Goal: Information Seeking & Learning: Learn about a topic

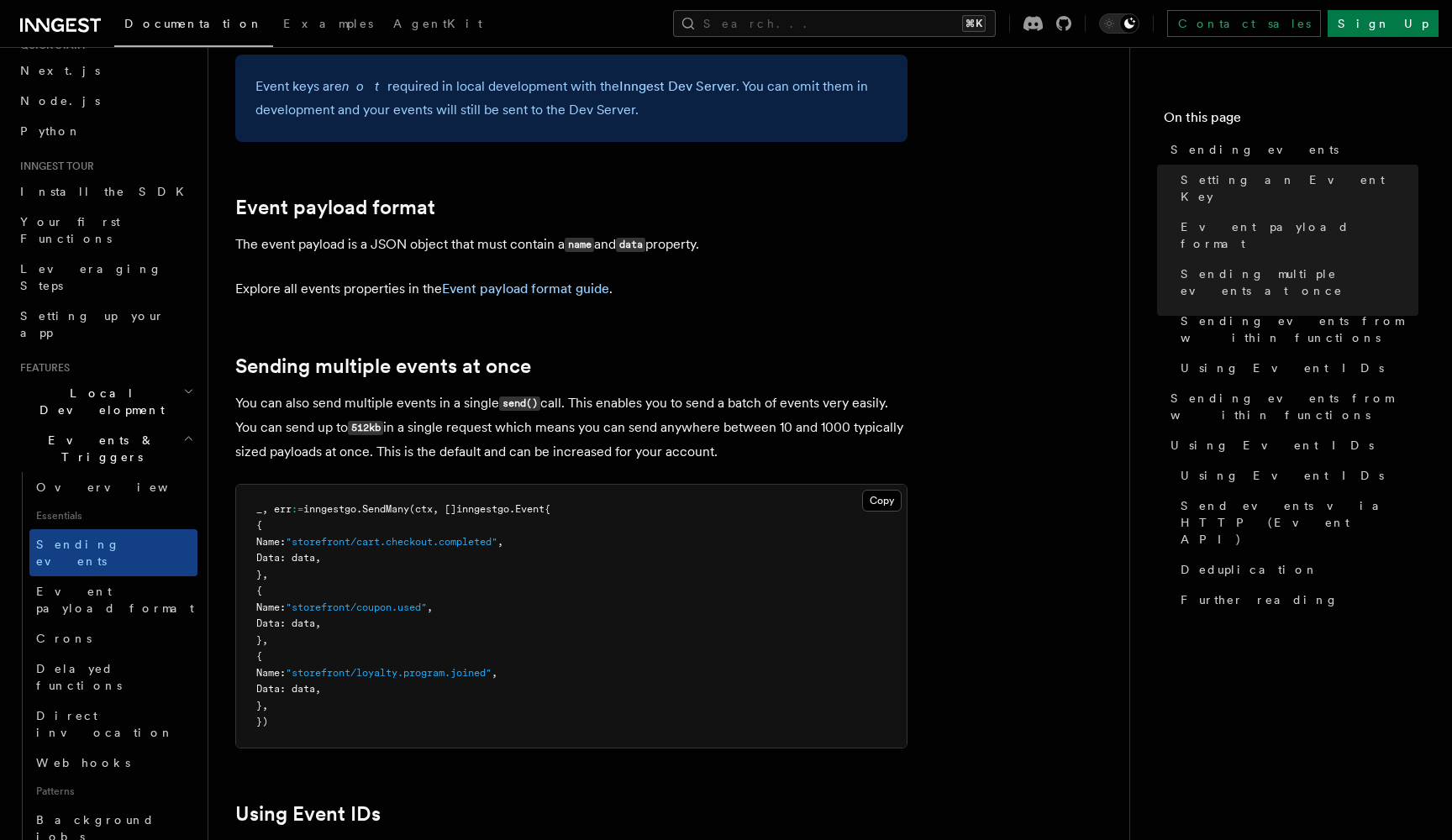
scroll to position [1299, 0]
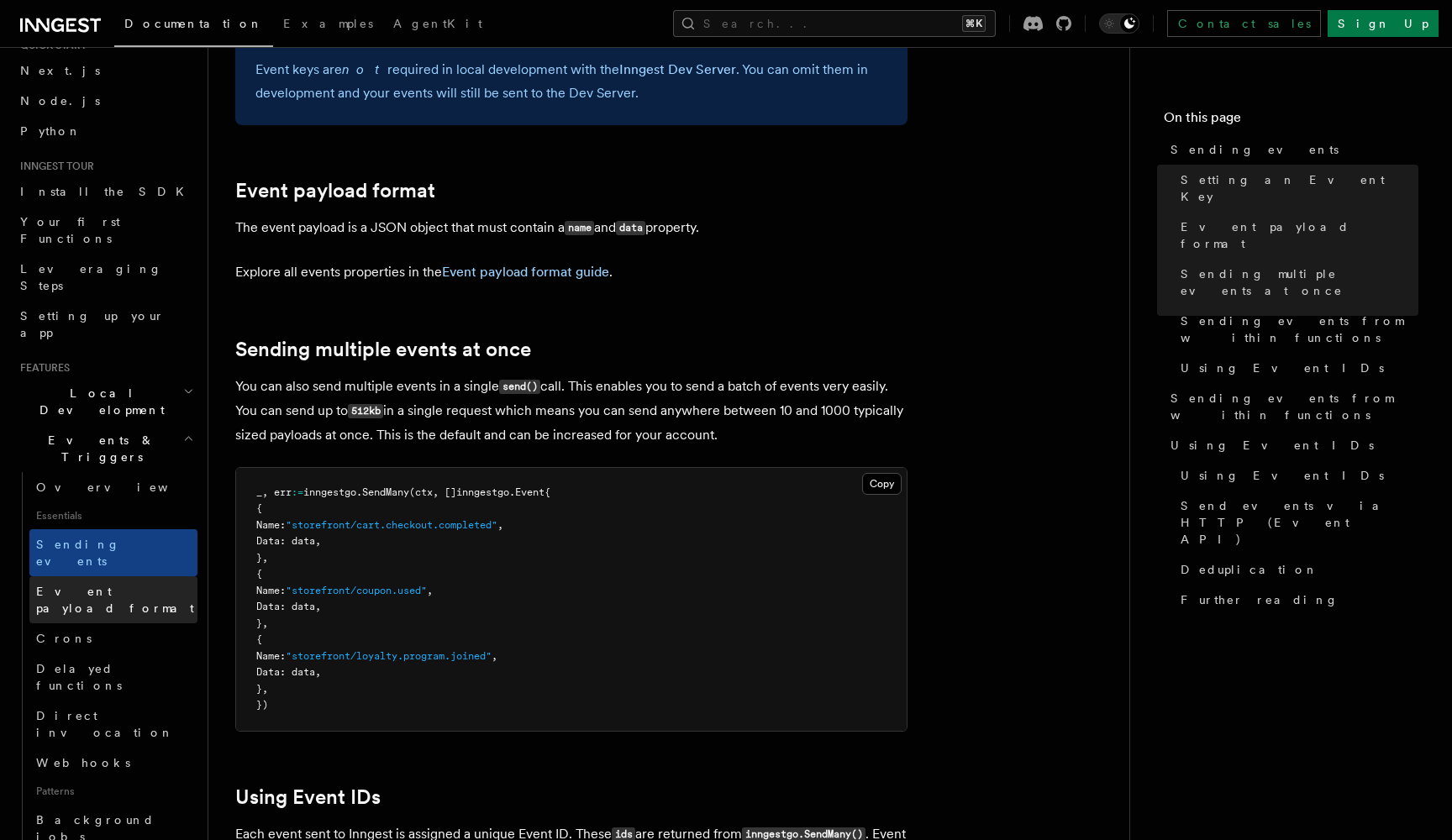
click at [107, 585] on span "Event payload format" at bounding box center [115, 599] width 158 height 30
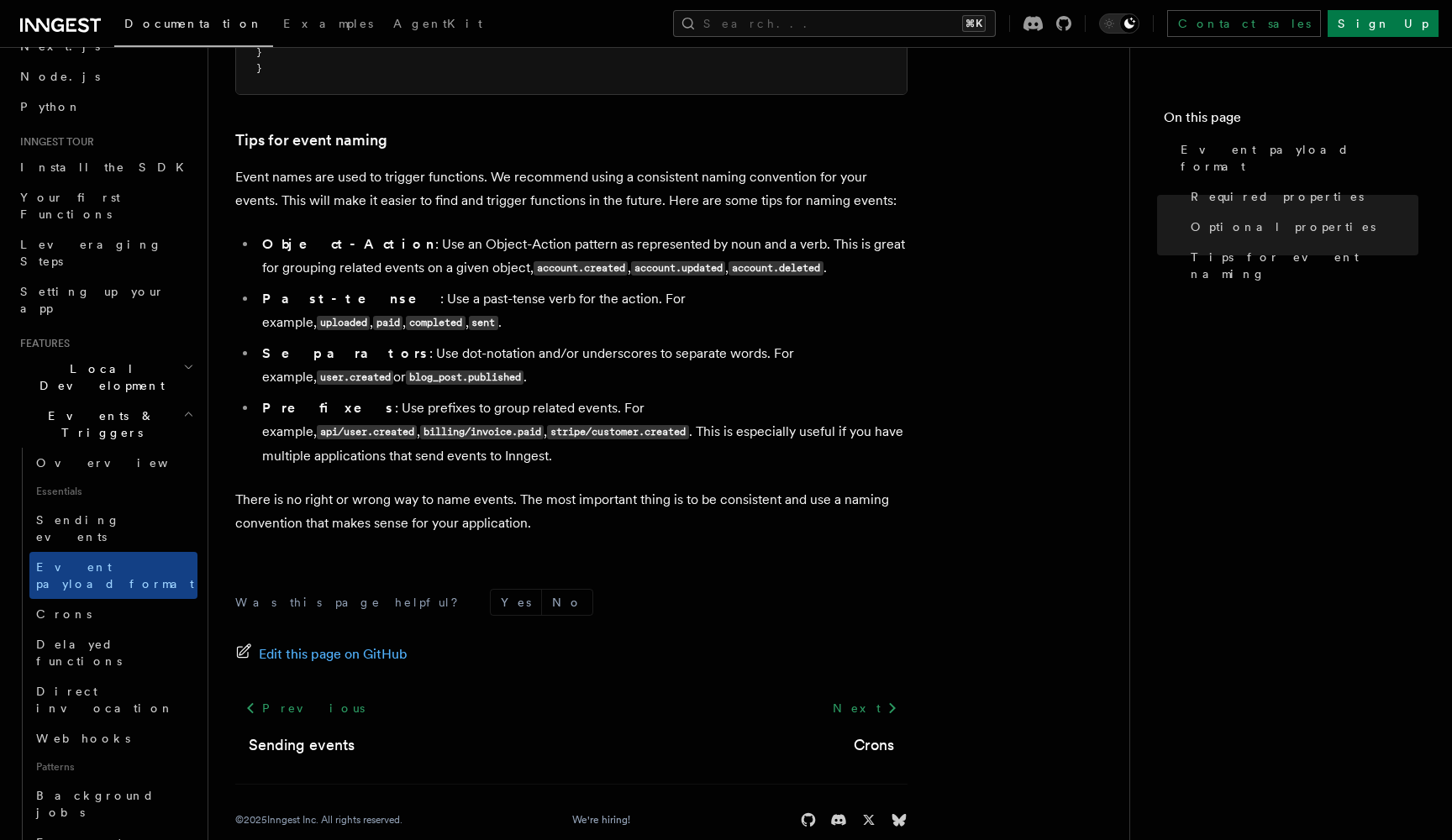
scroll to position [82, 0]
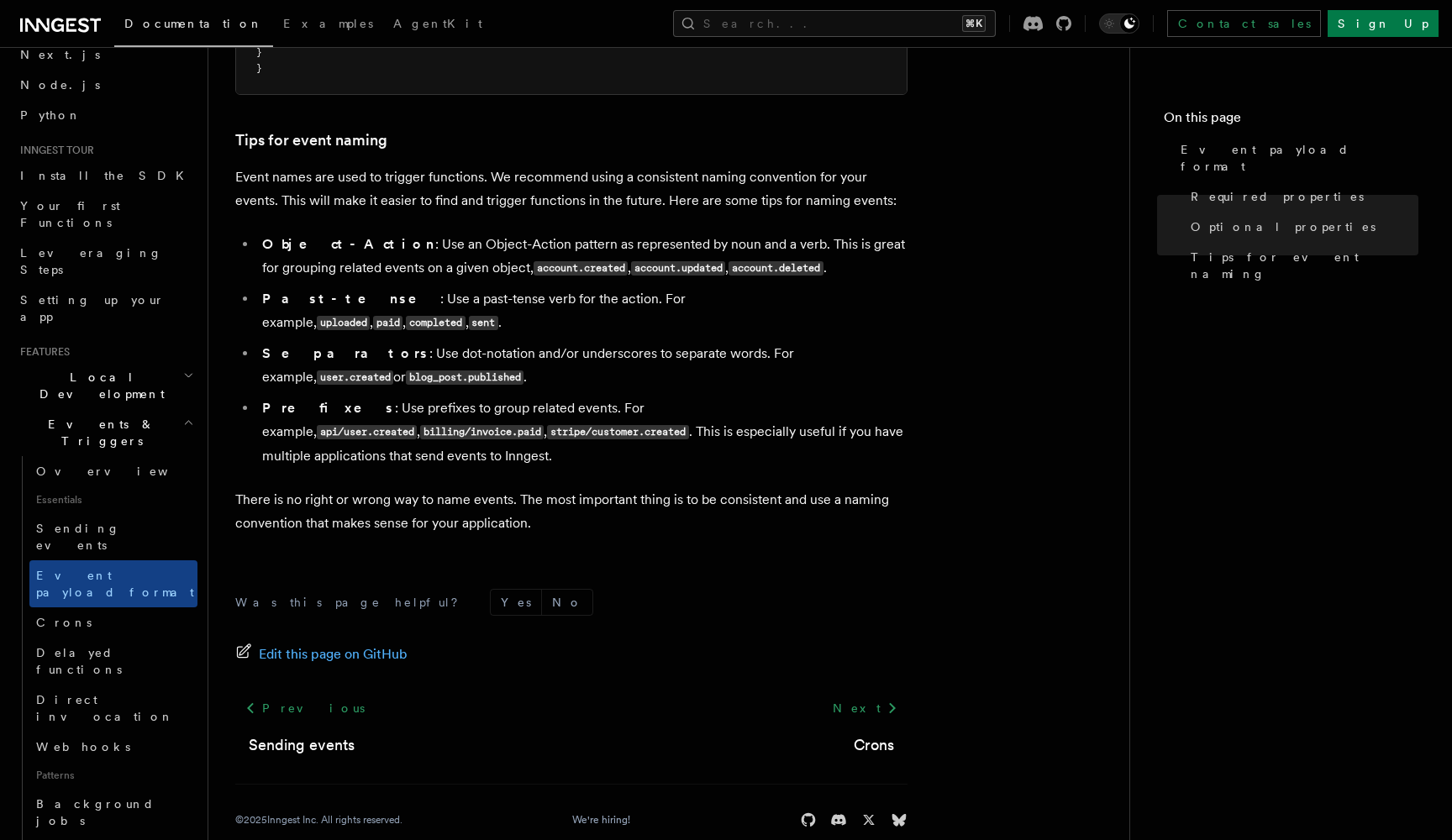
click at [96, 369] on span "Local Development" at bounding box center [98, 386] width 170 height 33
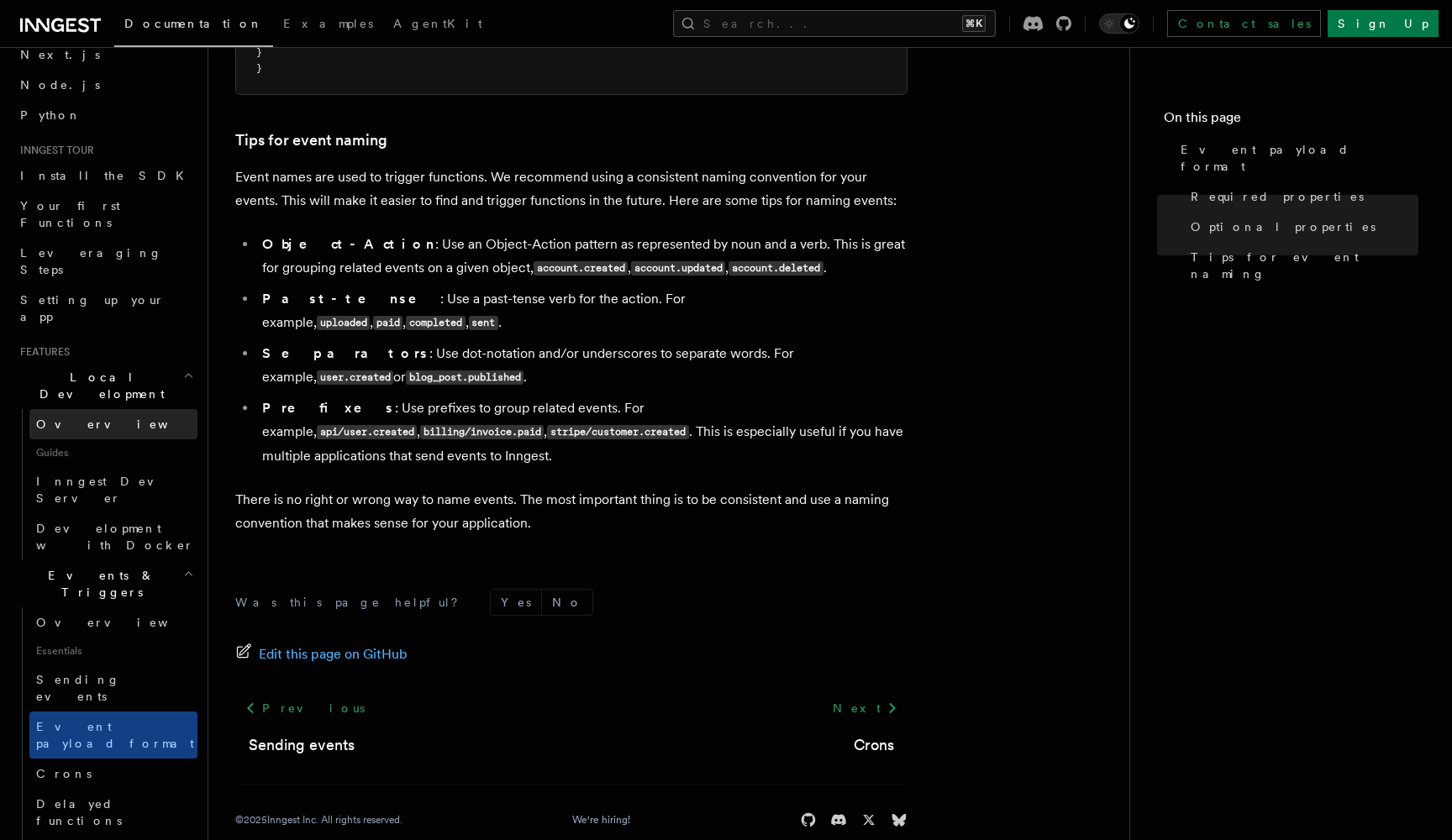
click at [102, 410] on link "Overview" at bounding box center [113, 424] width 168 height 30
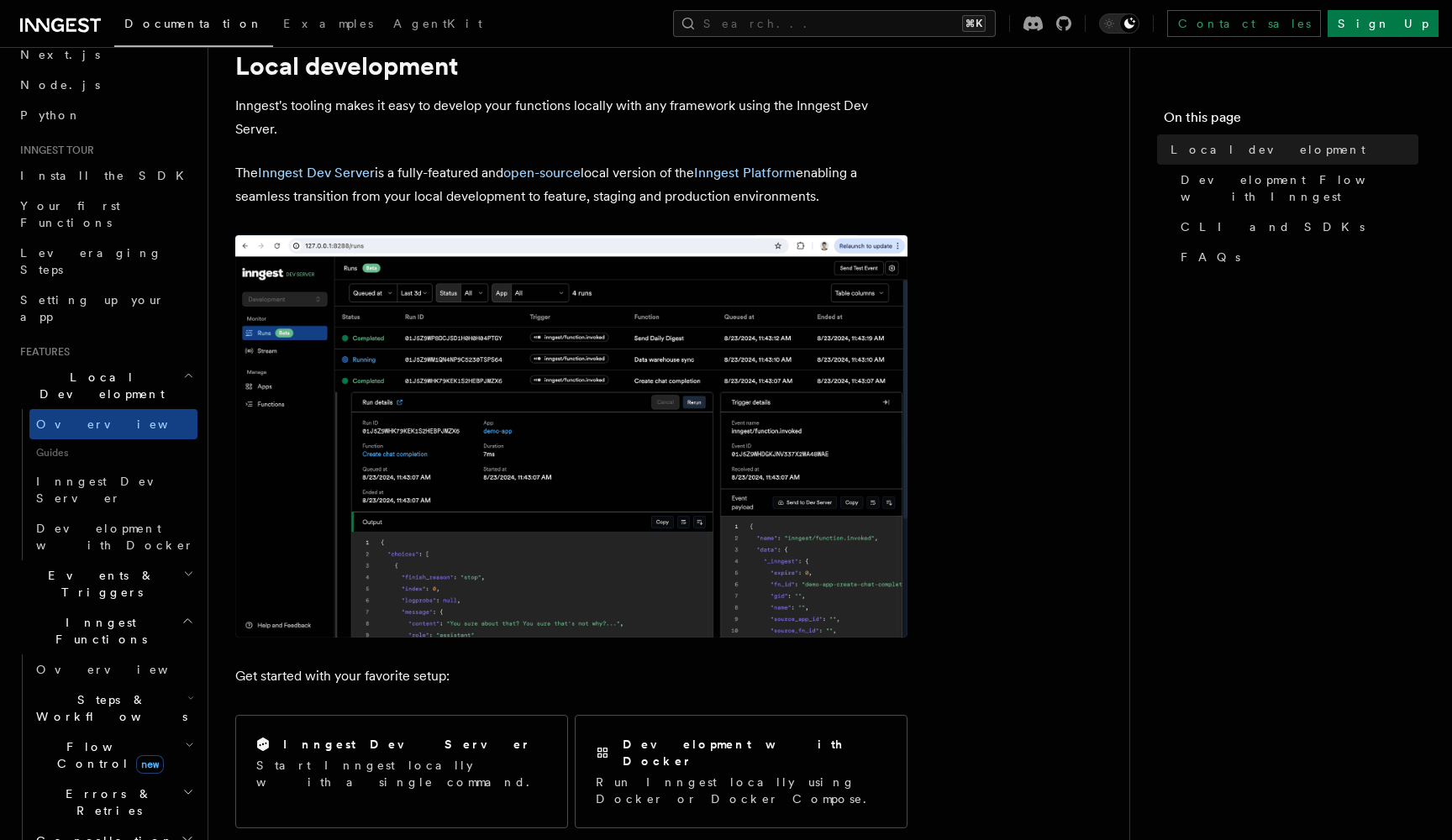
scroll to position [70, 0]
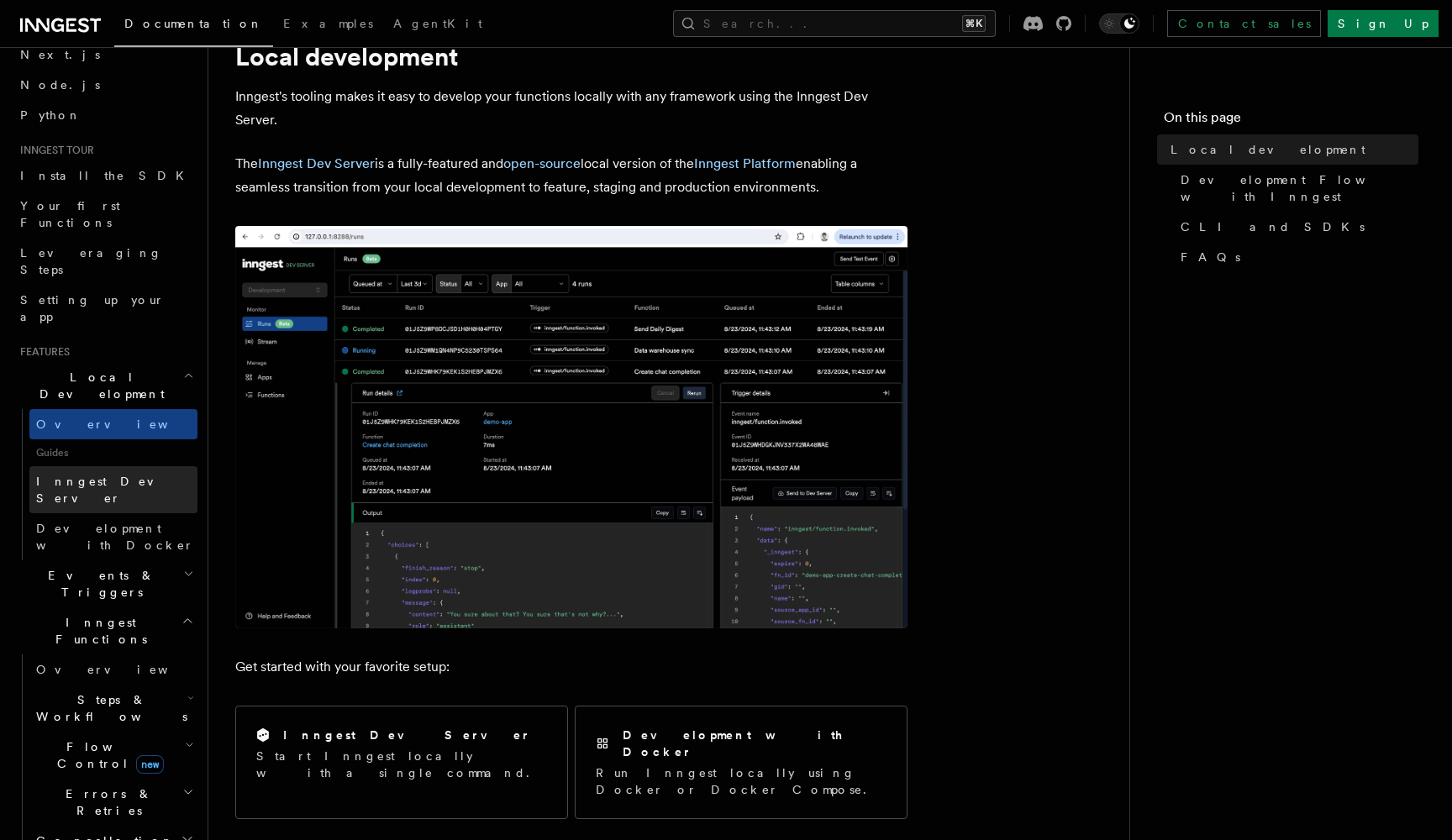
click at [68, 475] on span "Inngest Dev Server" at bounding box center [108, 489] width 143 height 30
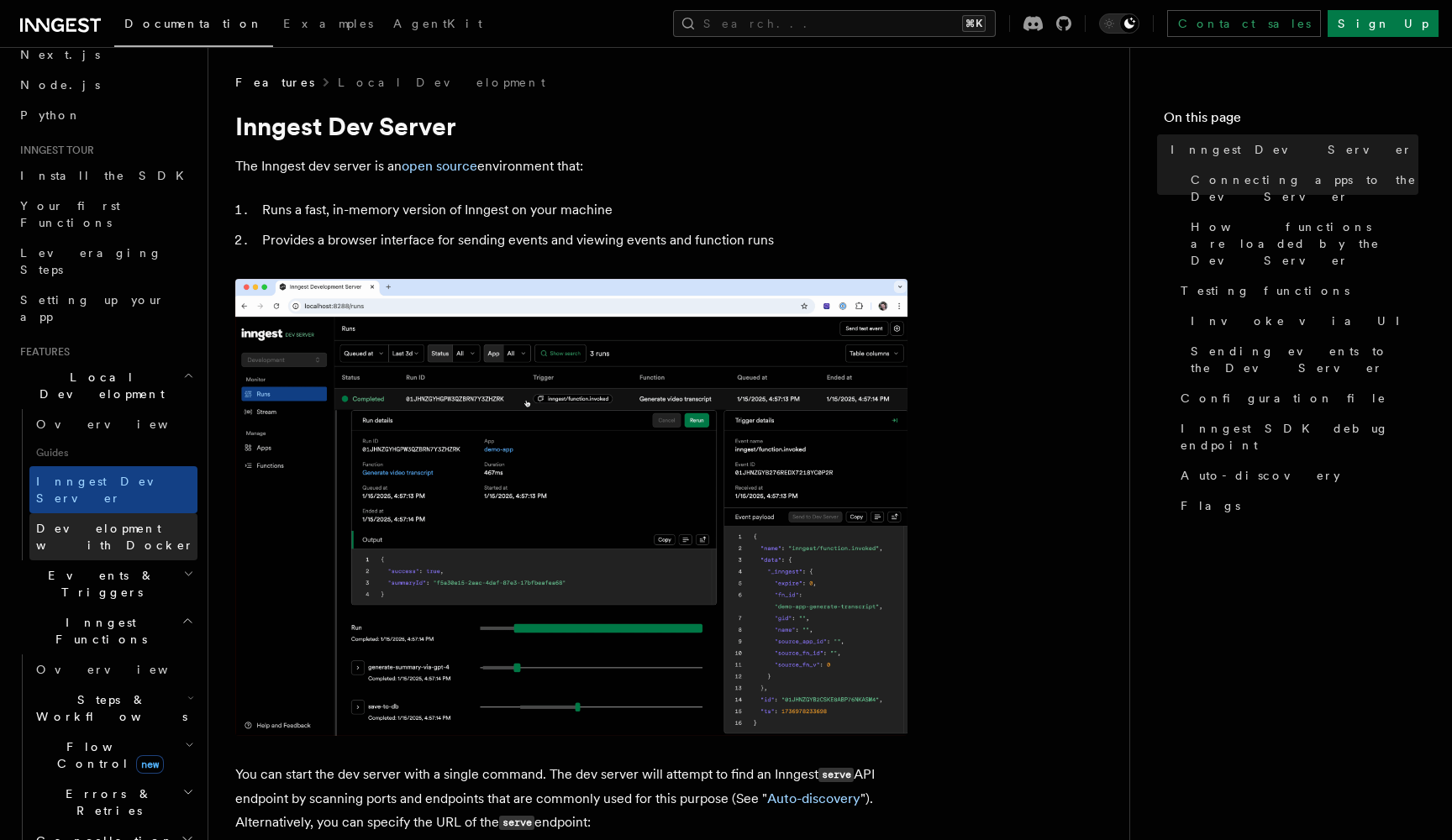
click at [116, 522] on span "Development with Docker" at bounding box center [115, 536] width 158 height 30
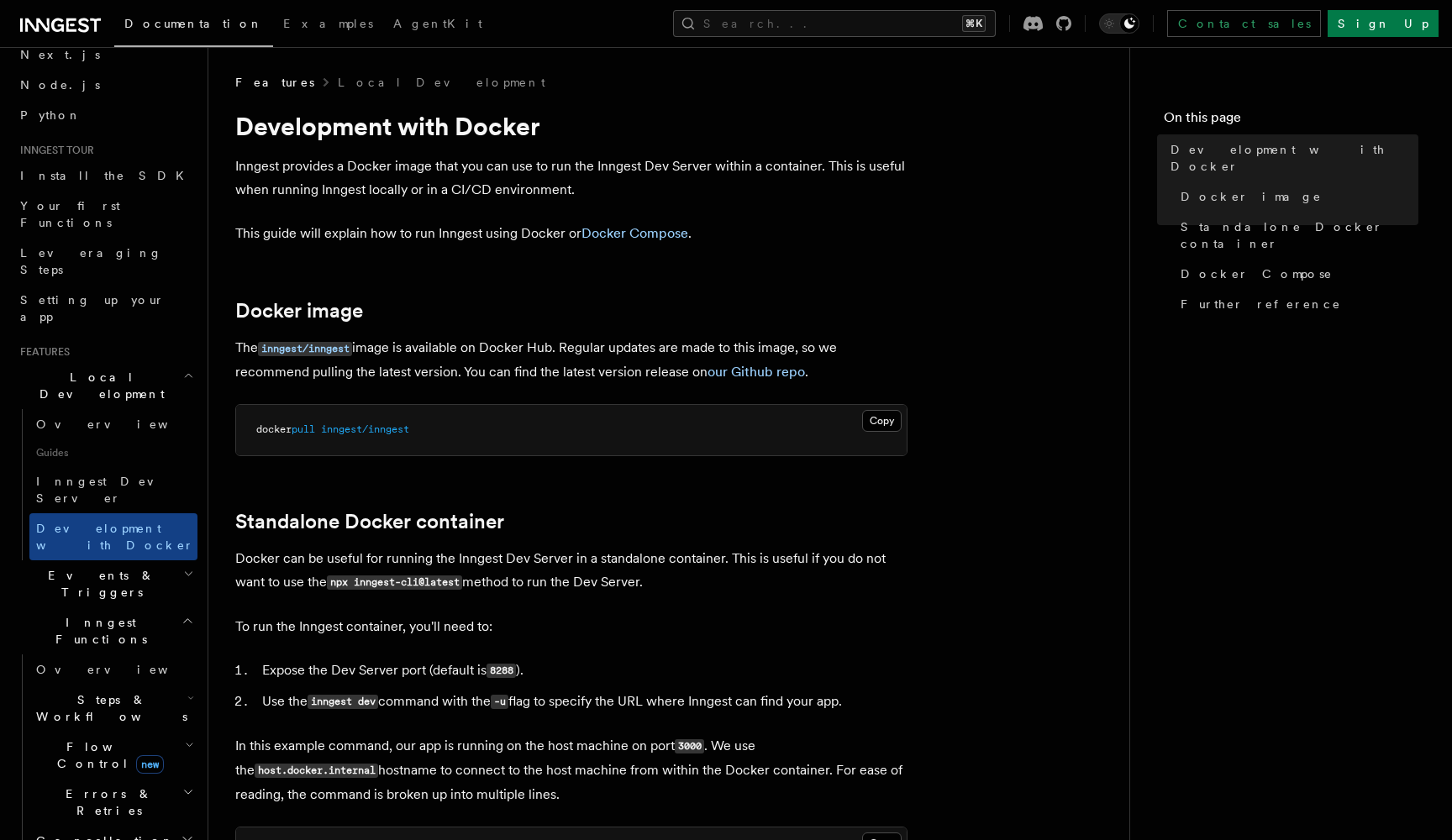
click at [102, 567] on span "Events & Triggers" at bounding box center [98, 584] width 170 height 33
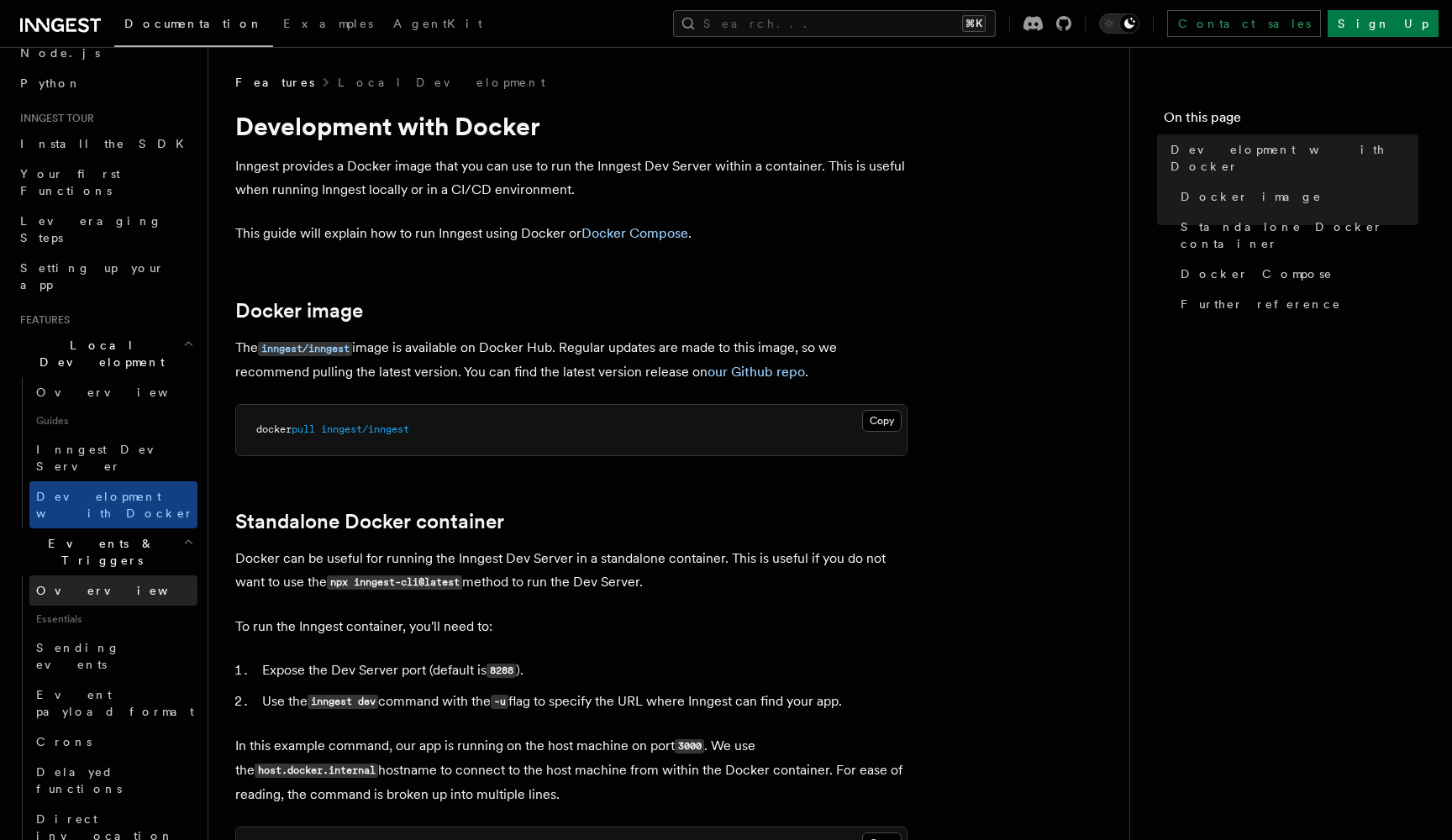
click at [85, 585] on span "Overview" at bounding box center [123, 591] width 173 height 14
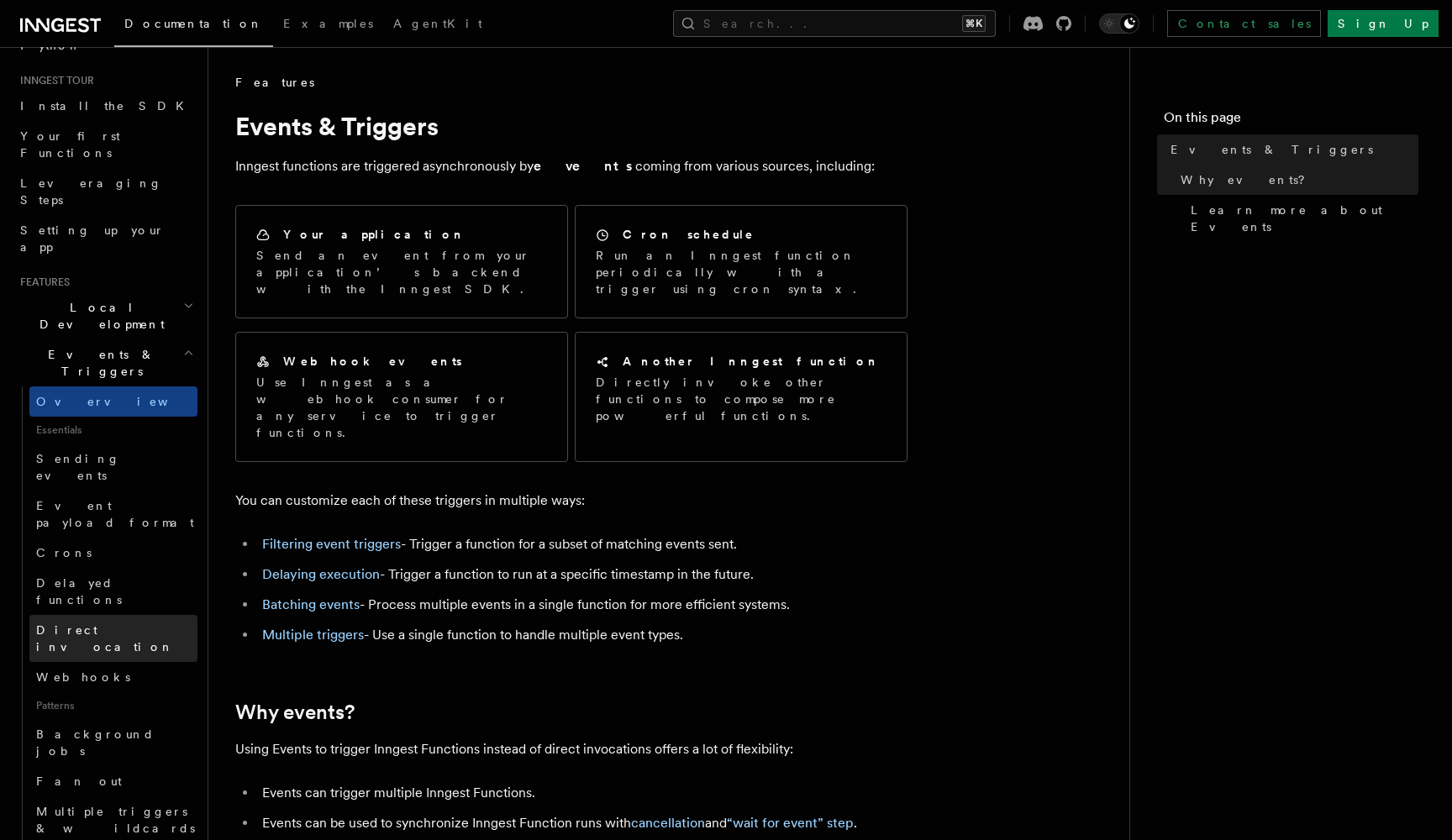
scroll to position [154, 0]
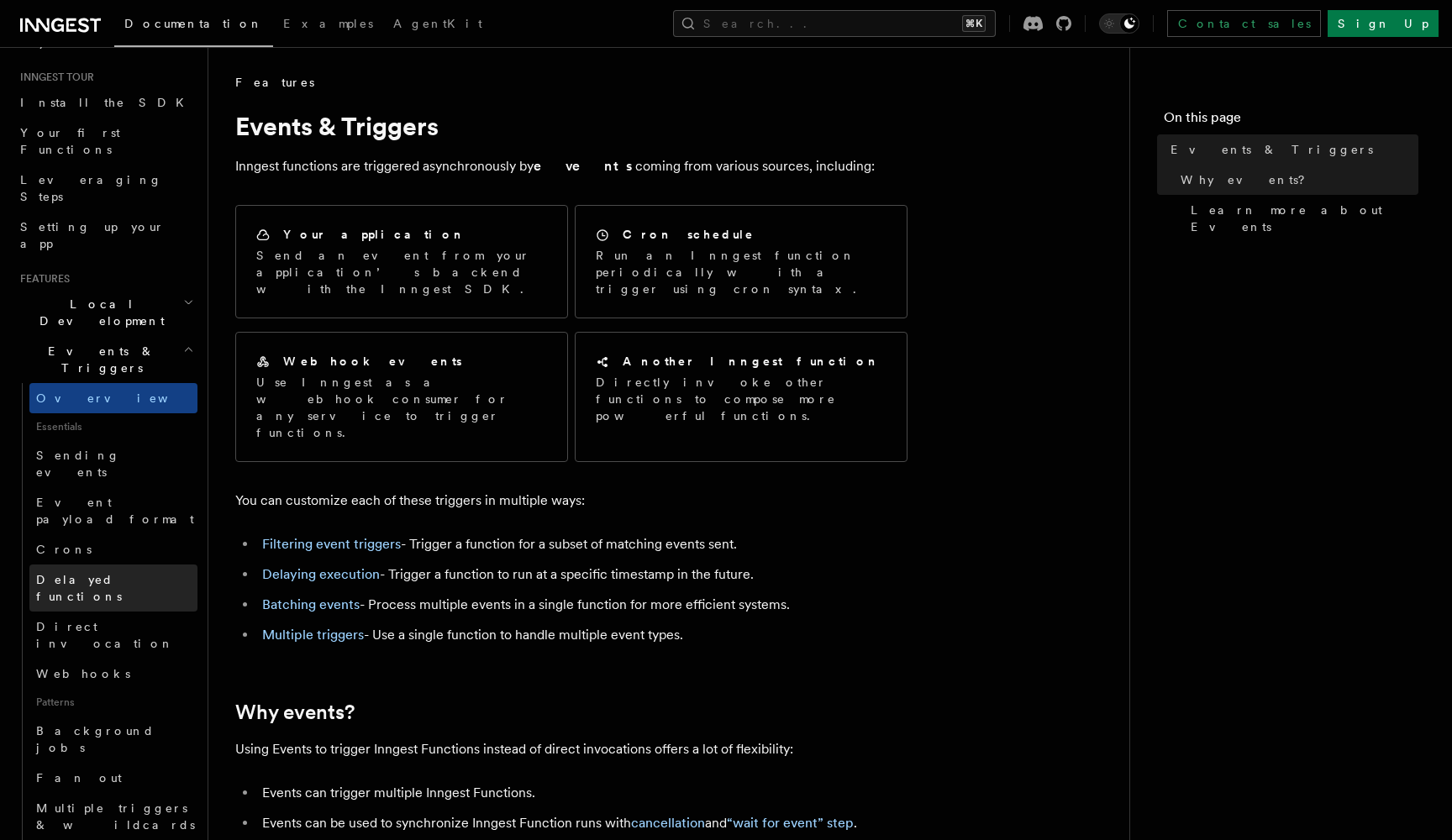
click at [103, 573] on span "Delayed functions" at bounding box center [79, 588] width 85 height 30
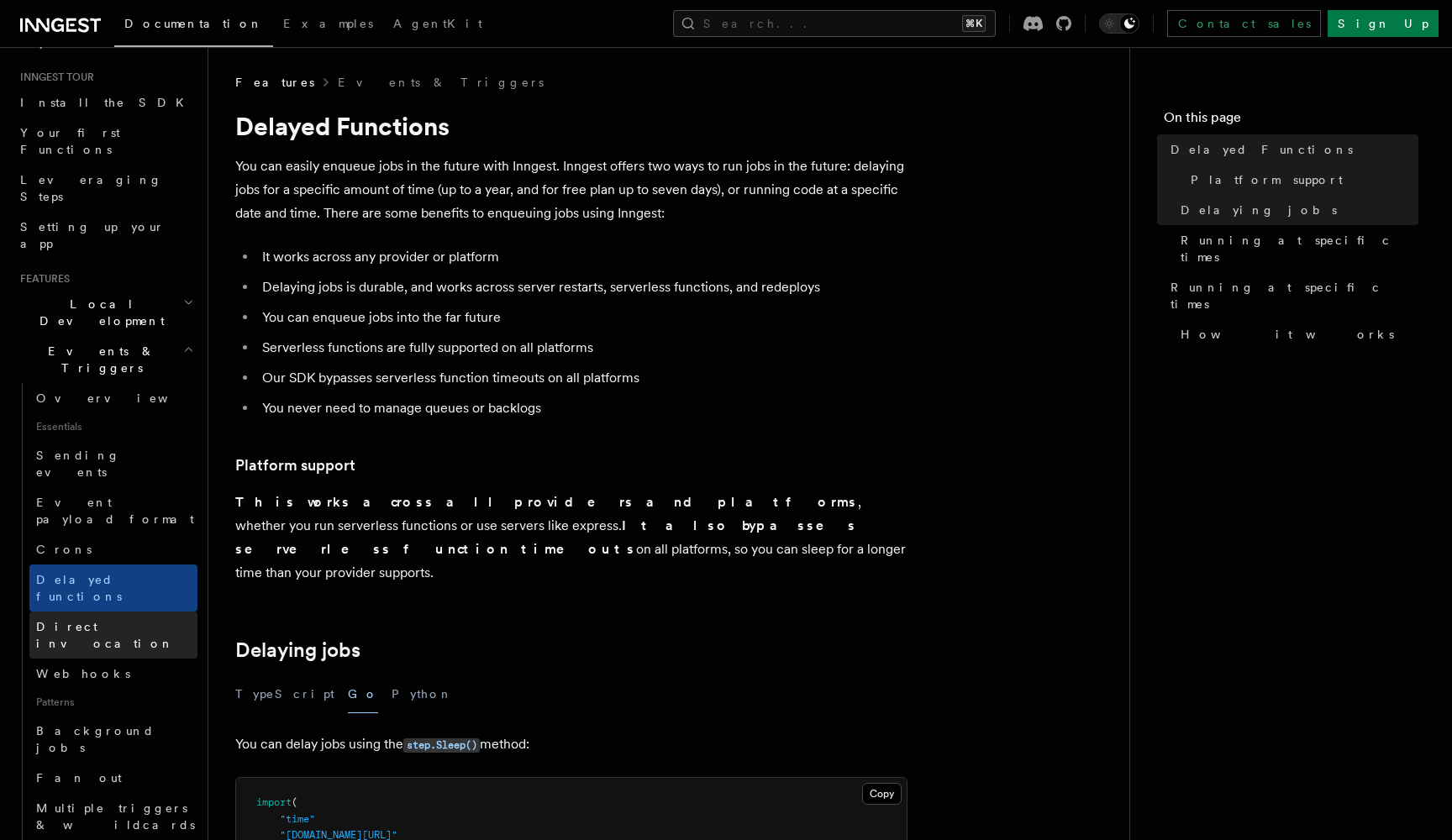
click at [105, 620] on span "Direct invocation" at bounding box center [105, 635] width 138 height 30
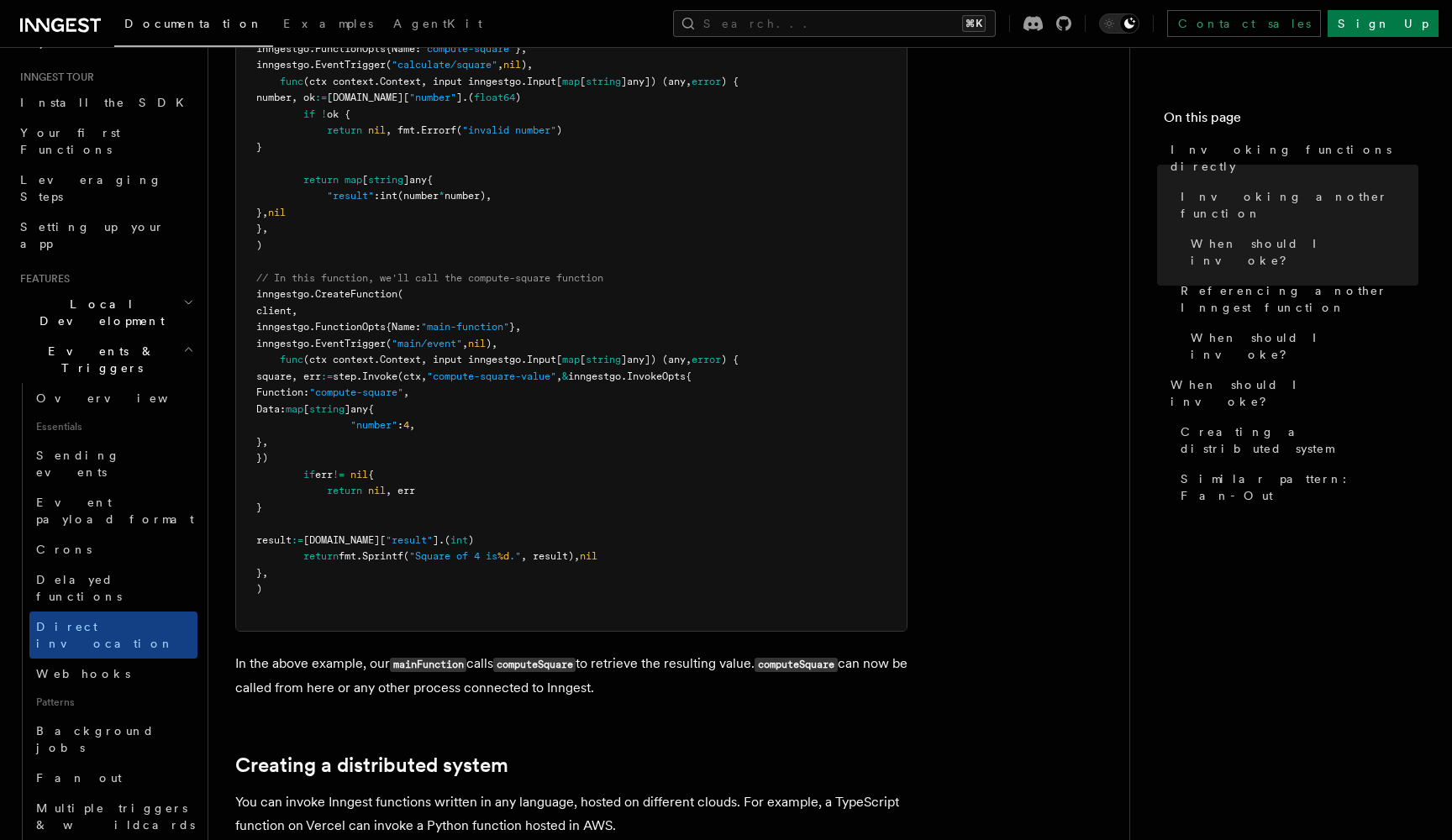
scroll to position [882, 0]
